Goal: Task Accomplishment & Management: Manage account settings

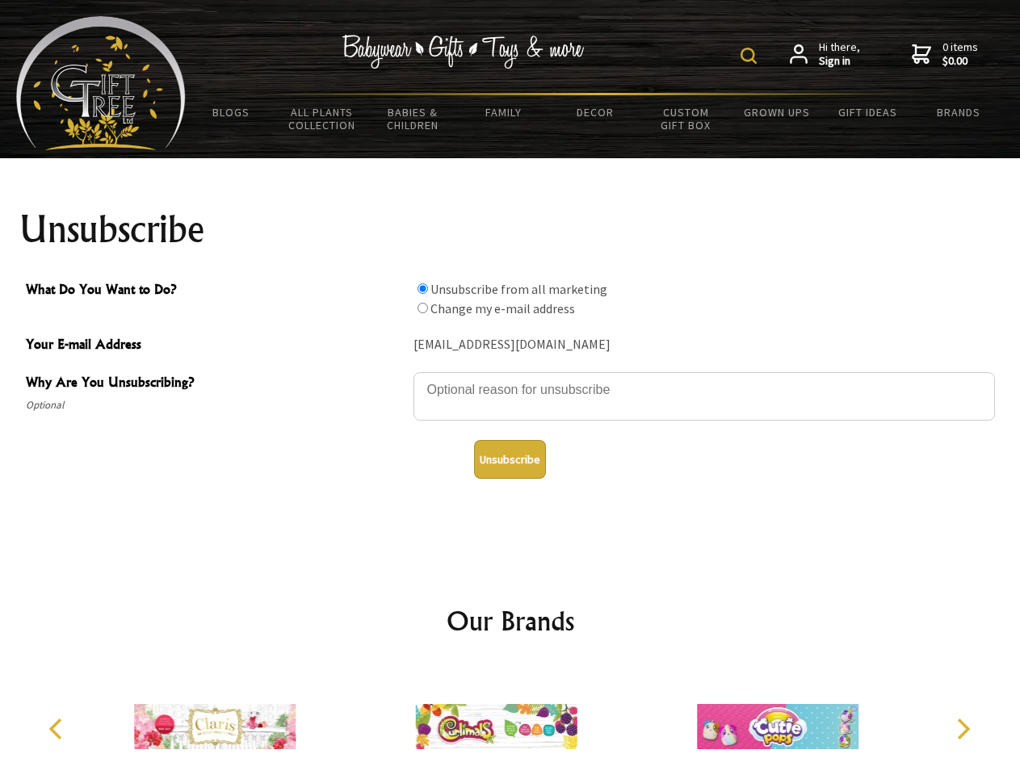
click at [751, 56] on img at bounding box center [749, 56] width 16 height 16
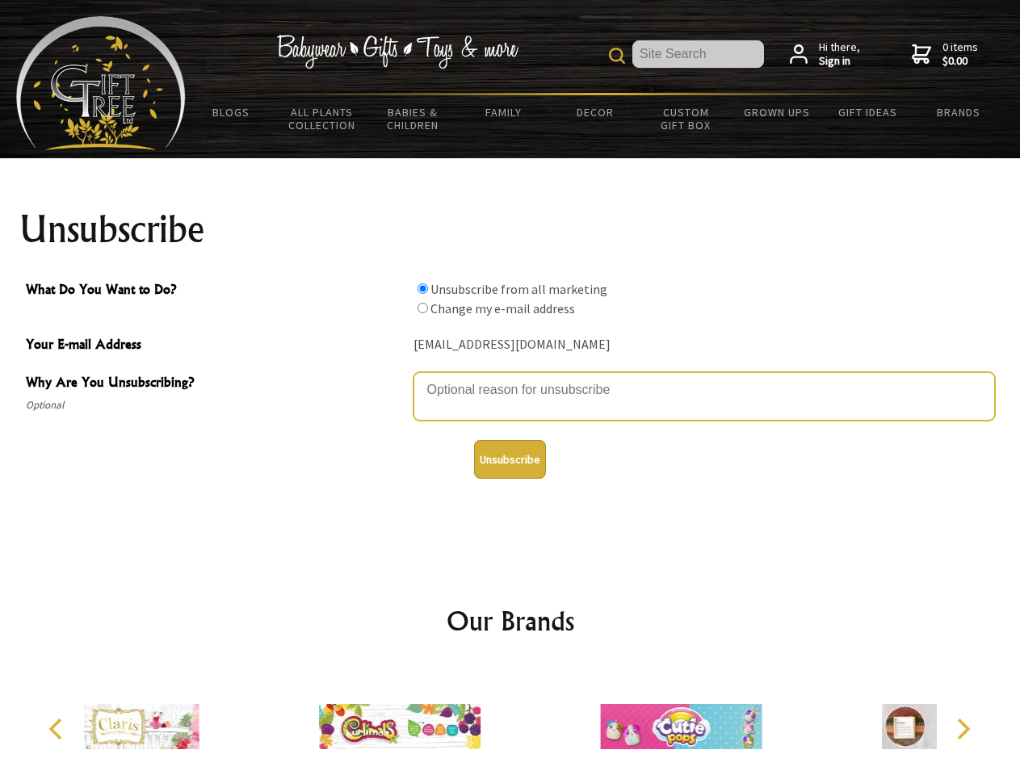
click at [510, 378] on textarea "Why Are You Unsubscribing?" at bounding box center [705, 396] width 582 height 48
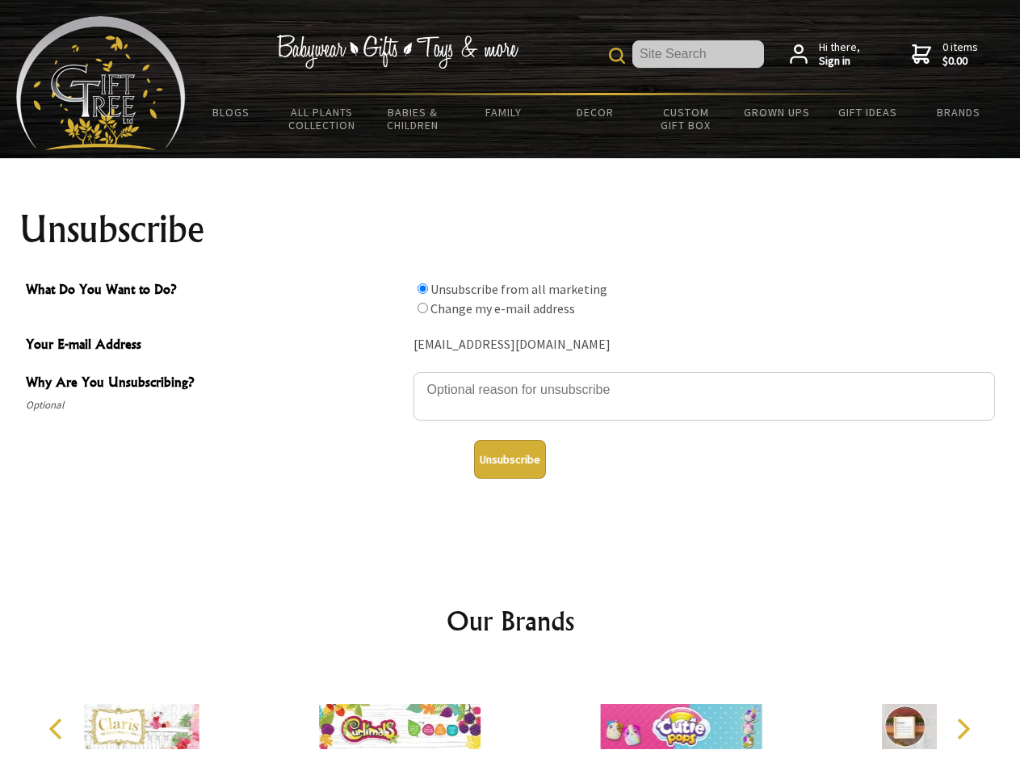
click at [422, 288] on input "What Do You Want to Do?" at bounding box center [423, 289] width 11 height 11
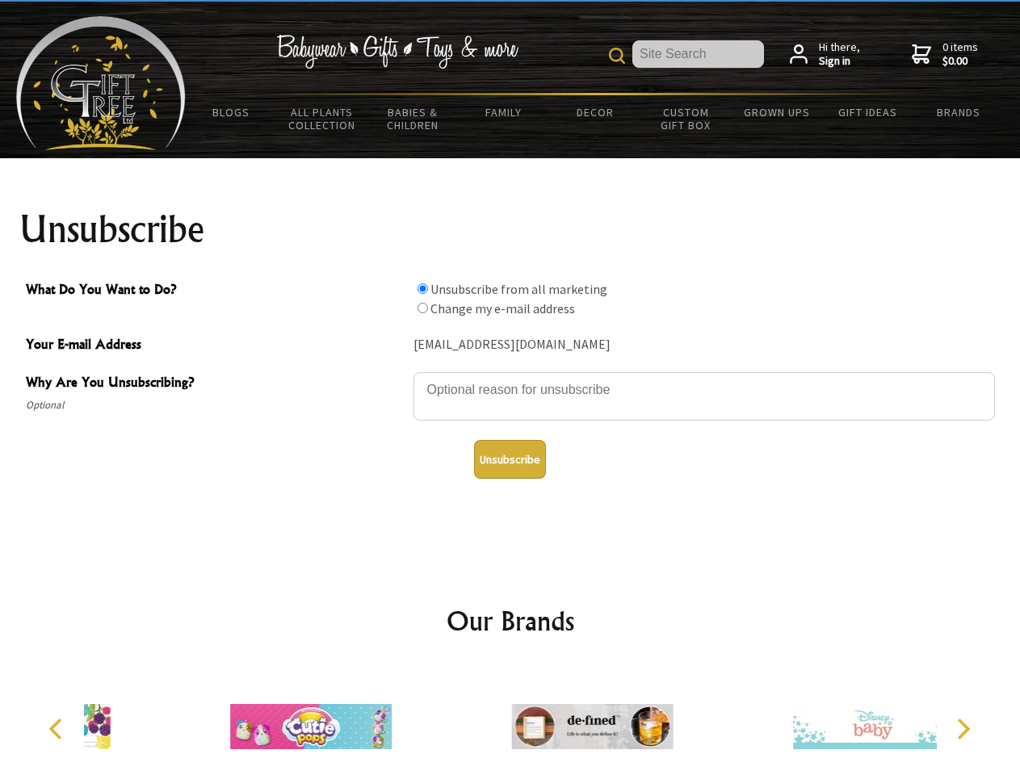
click at [422, 308] on input "What Do You Want to Do?" at bounding box center [423, 308] width 11 height 11
radio input "true"
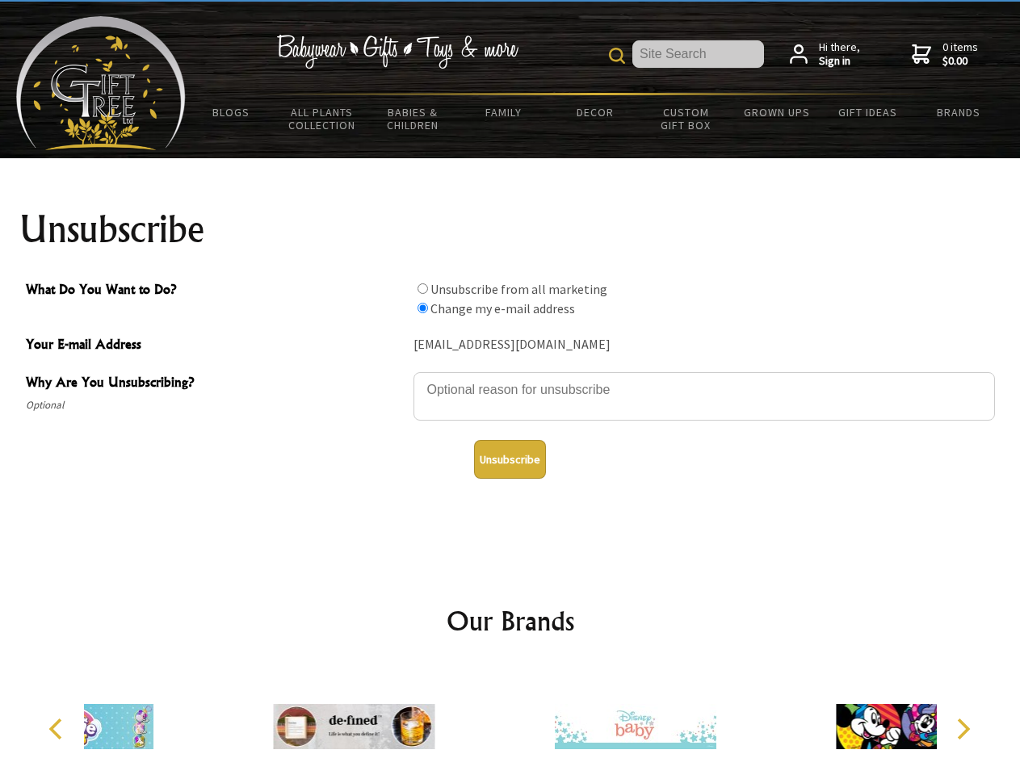
click at [510, 460] on button "Unsubscribe" at bounding box center [510, 459] width 72 height 39
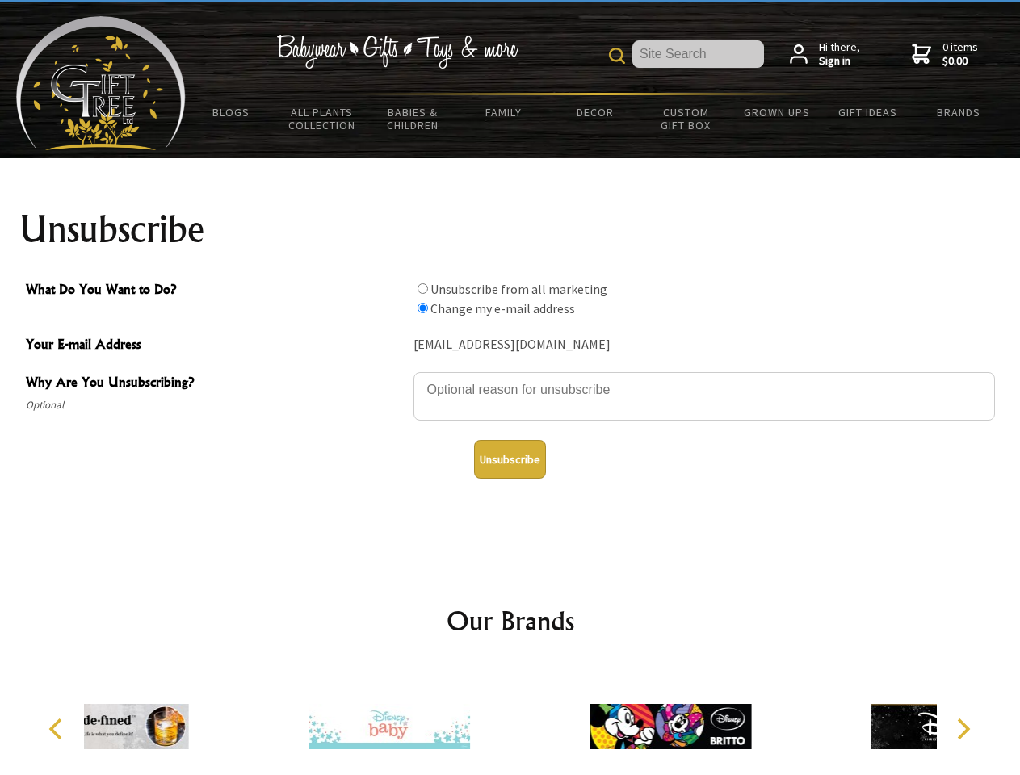
click at [510, 720] on div at bounding box center [389, 729] width 281 height 126
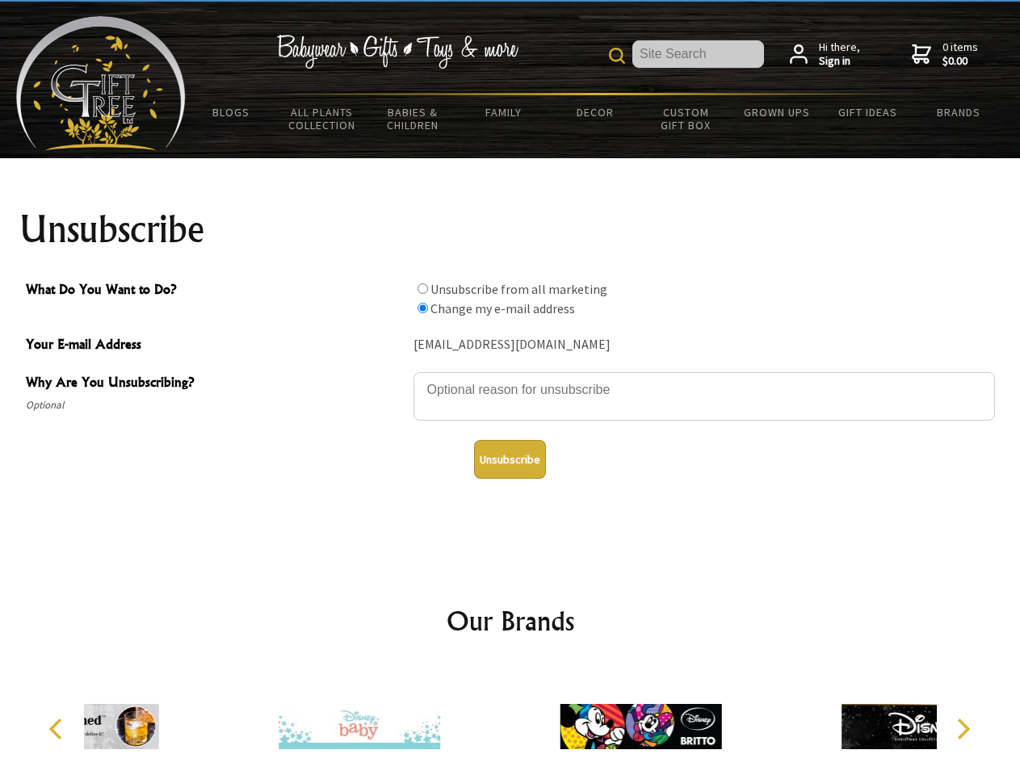
click at [58, 729] on icon "Previous" at bounding box center [57, 729] width 21 height 21
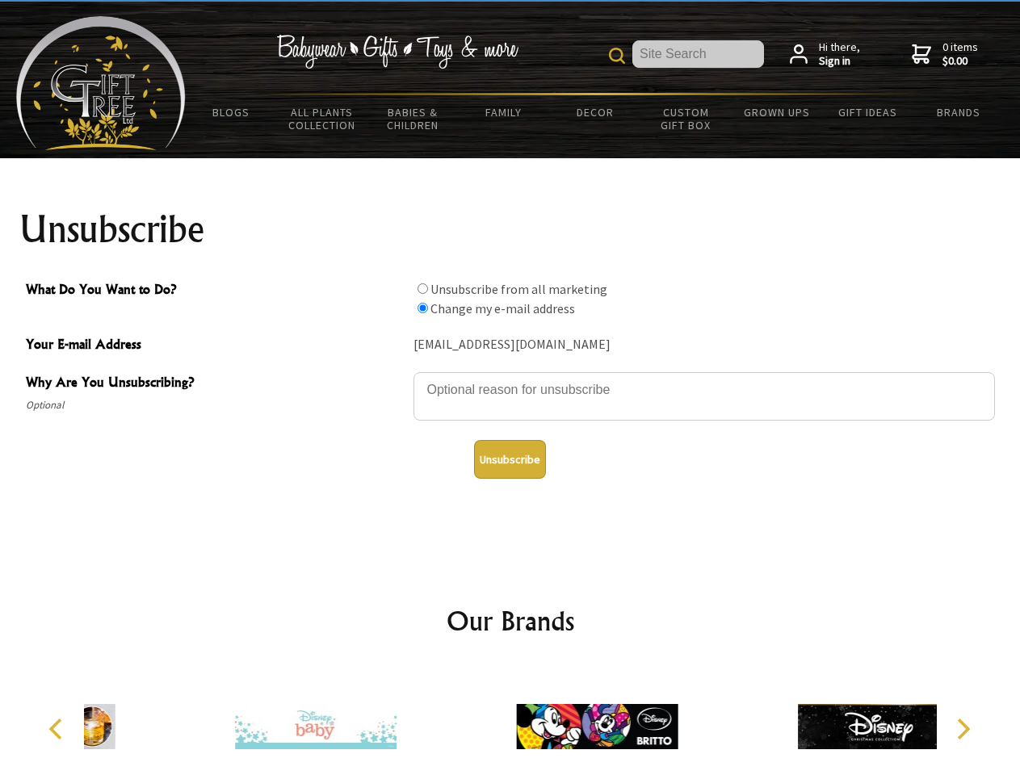
click at [963, 729] on icon "Next" at bounding box center [961, 729] width 21 height 21
